Goal: Task Accomplishment & Management: Use online tool/utility

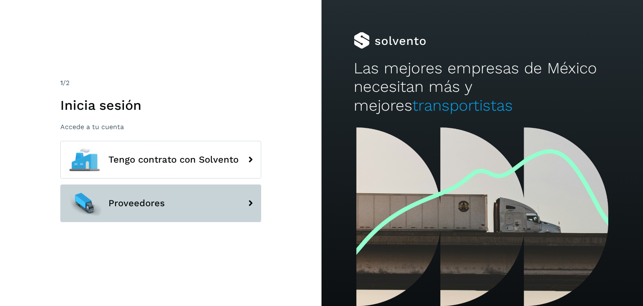
click at [166, 206] on button "Proveedores" at bounding box center [160, 203] width 201 height 38
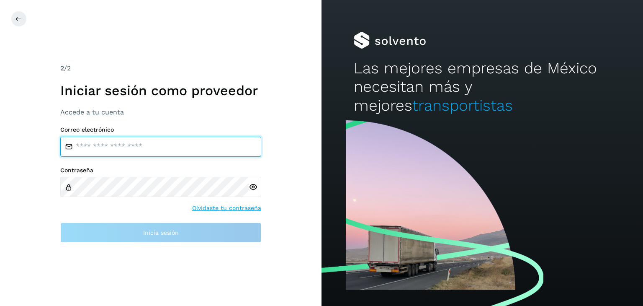
type input "**********"
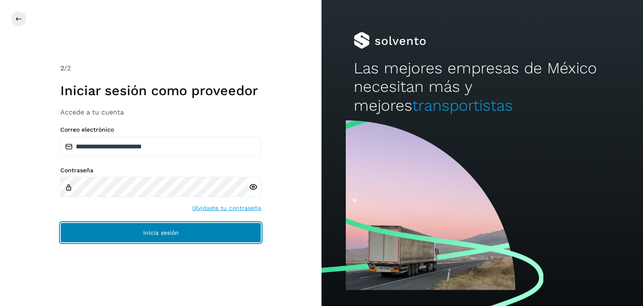
click at [149, 229] on span "Inicia sesión" at bounding box center [161, 232] width 36 height 6
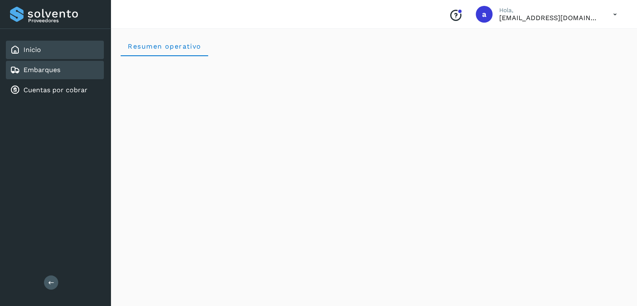
click at [43, 70] on link "Embarques" at bounding box center [41, 70] width 37 height 8
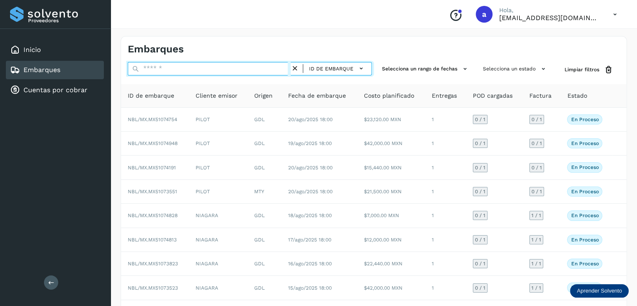
click at [234, 69] on input "text" at bounding box center [209, 68] width 163 height 13
type input "*"
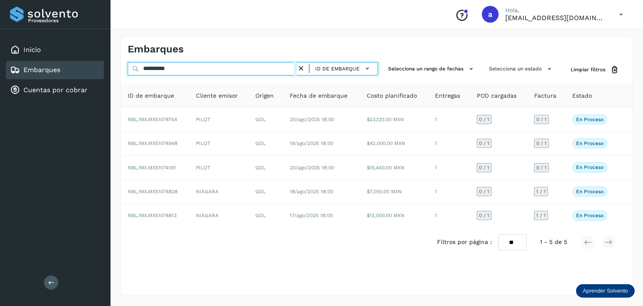
type input "**********"
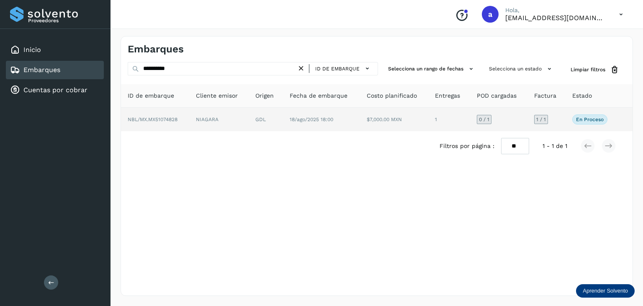
click at [189, 116] on td "NBL/MX.MX51074828" at bounding box center [218, 119] width 59 height 23
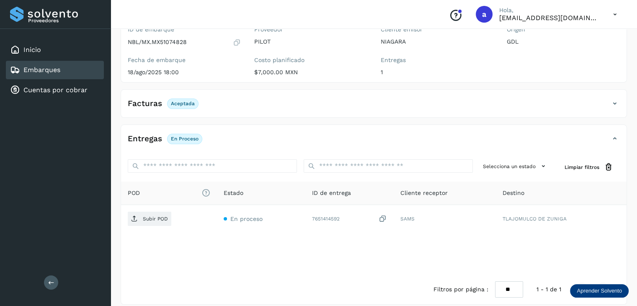
scroll to position [84, 0]
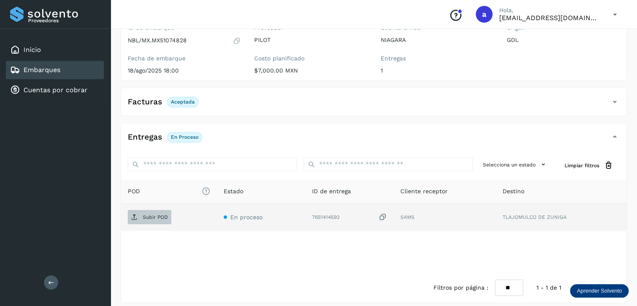
click at [155, 214] on p "Subir POD" at bounding box center [155, 217] width 25 height 6
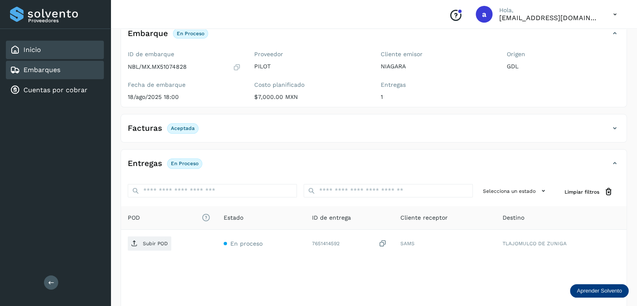
scroll to position [49, 0]
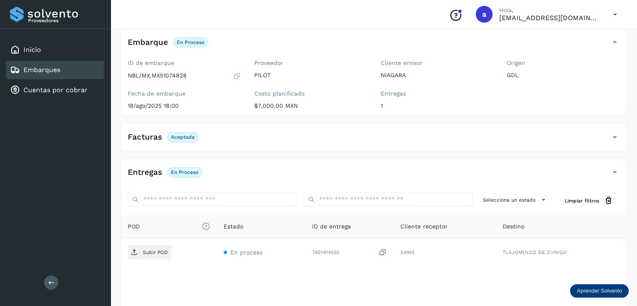
click at [35, 69] on link "Embarques" at bounding box center [41, 70] width 37 height 8
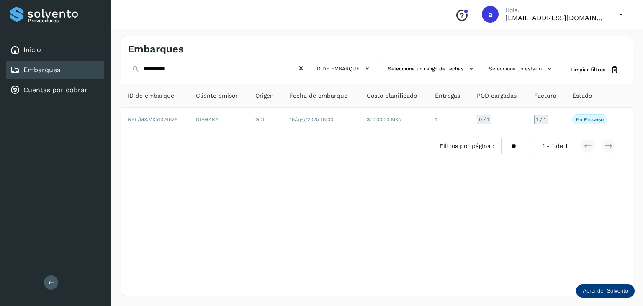
click at [306, 69] on icon at bounding box center [301, 68] width 9 height 9
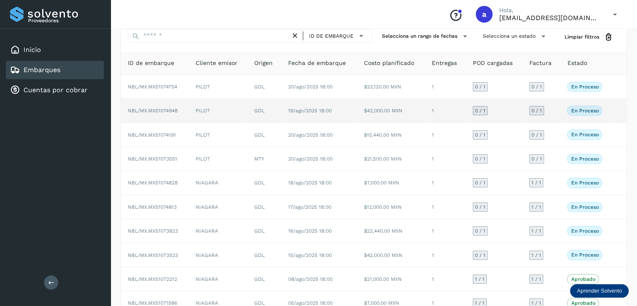
scroll to position [79, 0]
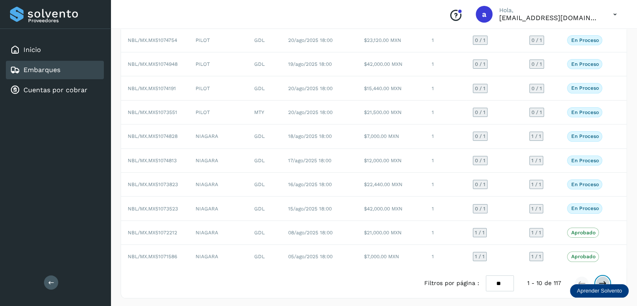
click at [606, 279] on icon at bounding box center [602, 283] width 8 height 8
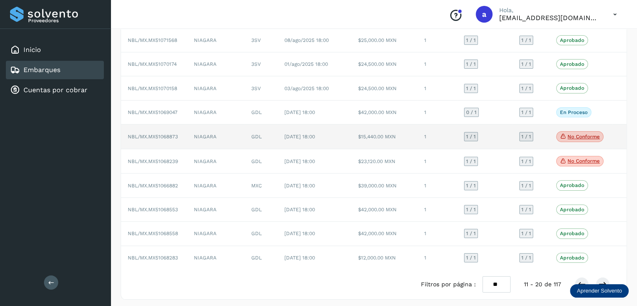
click at [449, 138] on td "1" at bounding box center [437, 136] width 40 height 25
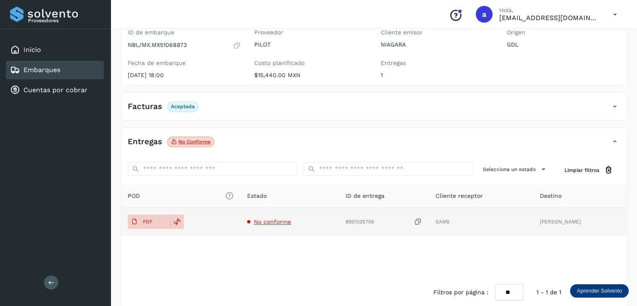
click at [276, 221] on span "No conforme" at bounding box center [272, 221] width 37 height 7
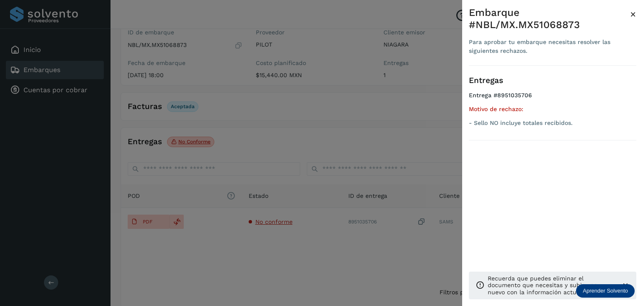
click at [559, 24] on div "Embarque #NBL/MX.MX51068873" at bounding box center [549, 19] width 161 height 24
copy div "MX51068873"
click at [635, 12] on span "×" at bounding box center [633, 14] width 6 height 12
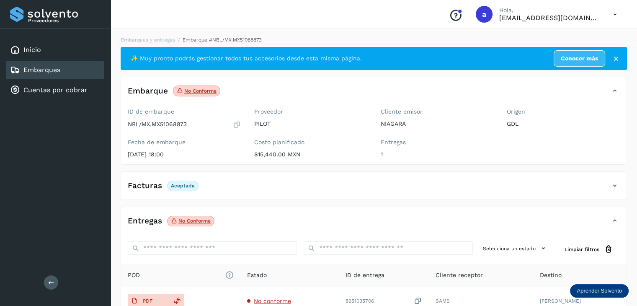
click at [60, 69] on link "Embarques" at bounding box center [41, 70] width 37 height 8
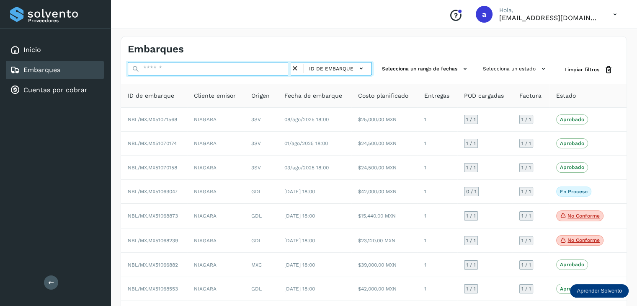
click at [190, 67] on input "text" at bounding box center [209, 68] width 163 height 13
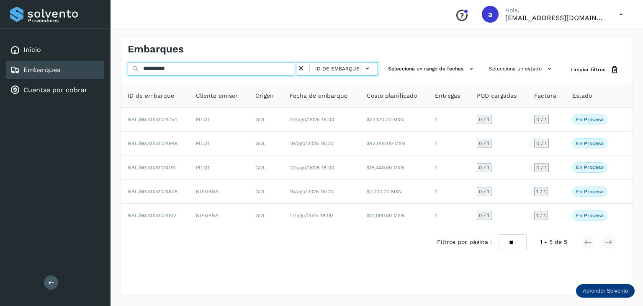
type input "**********"
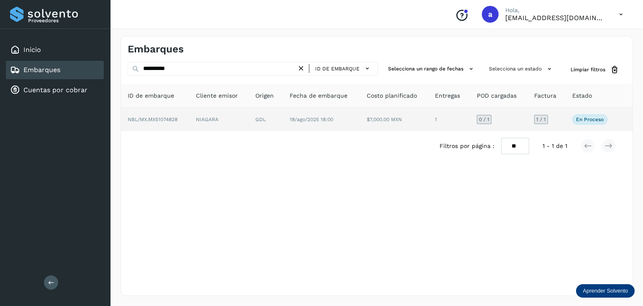
click at [319, 121] on span "18/ago/2025 18:00" at bounding box center [312, 119] width 44 height 6
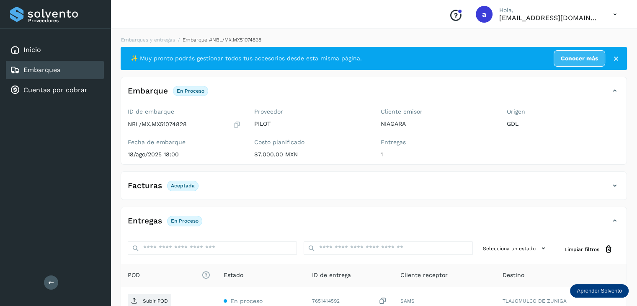
scroll to position [42, 0]
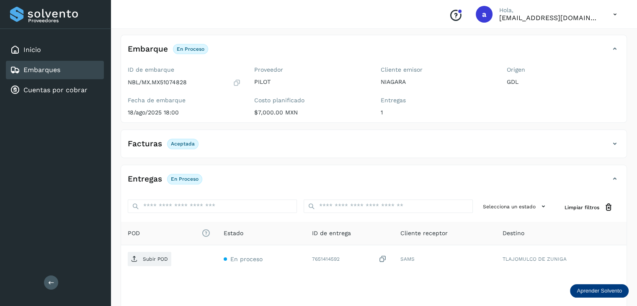
click at [172, 82] on p "NBL/MX.MX51074828" at bounding box center [157, 82] width 59 height 7
copy p "MX51074828"
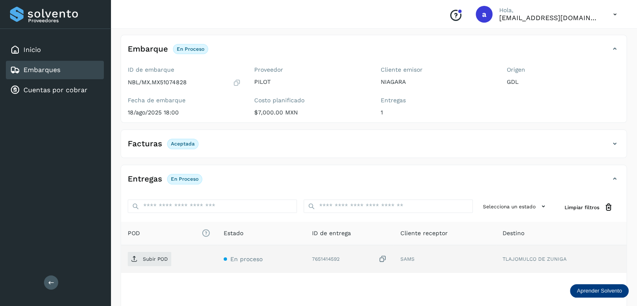
click at [385, 255] on icon at bounding box center [382, 259] width 8 height 9
click at [384, 259] on icon at bounding box center [382, 259] width 8 height 9
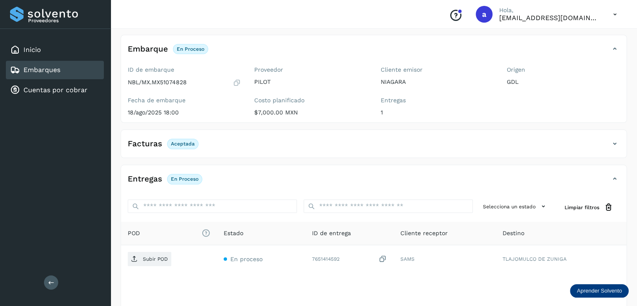
click at [45, 71] on link "Embarques" at bounding box center [41, 70] width 37 height 8
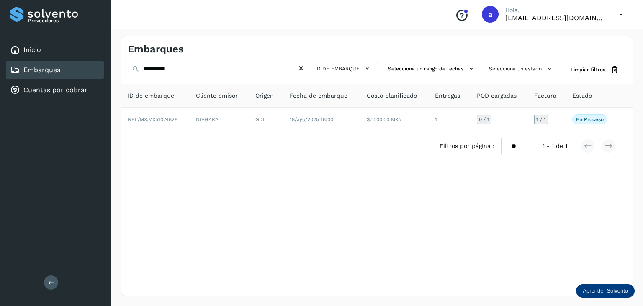
click at [305, 69] on icon at bounding box center [301, 68] width 9 height 9
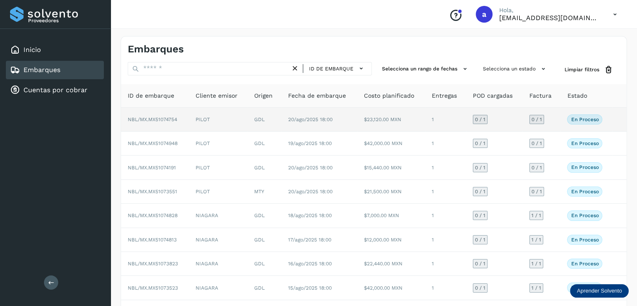
click at [342, 117] on td "20/ago/2025 18:00" at bounding box center [319, 120] width 76 height 24
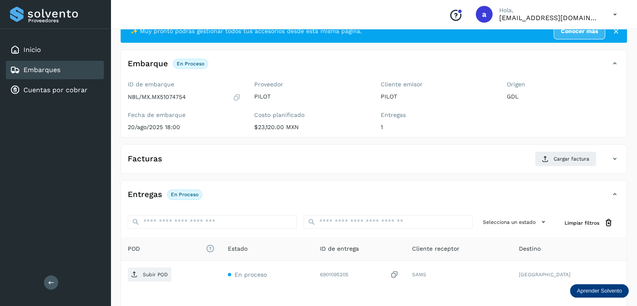
scroll to position [42, 0]
